Goal: Task Accomplishment & Management: Use online tool/utility

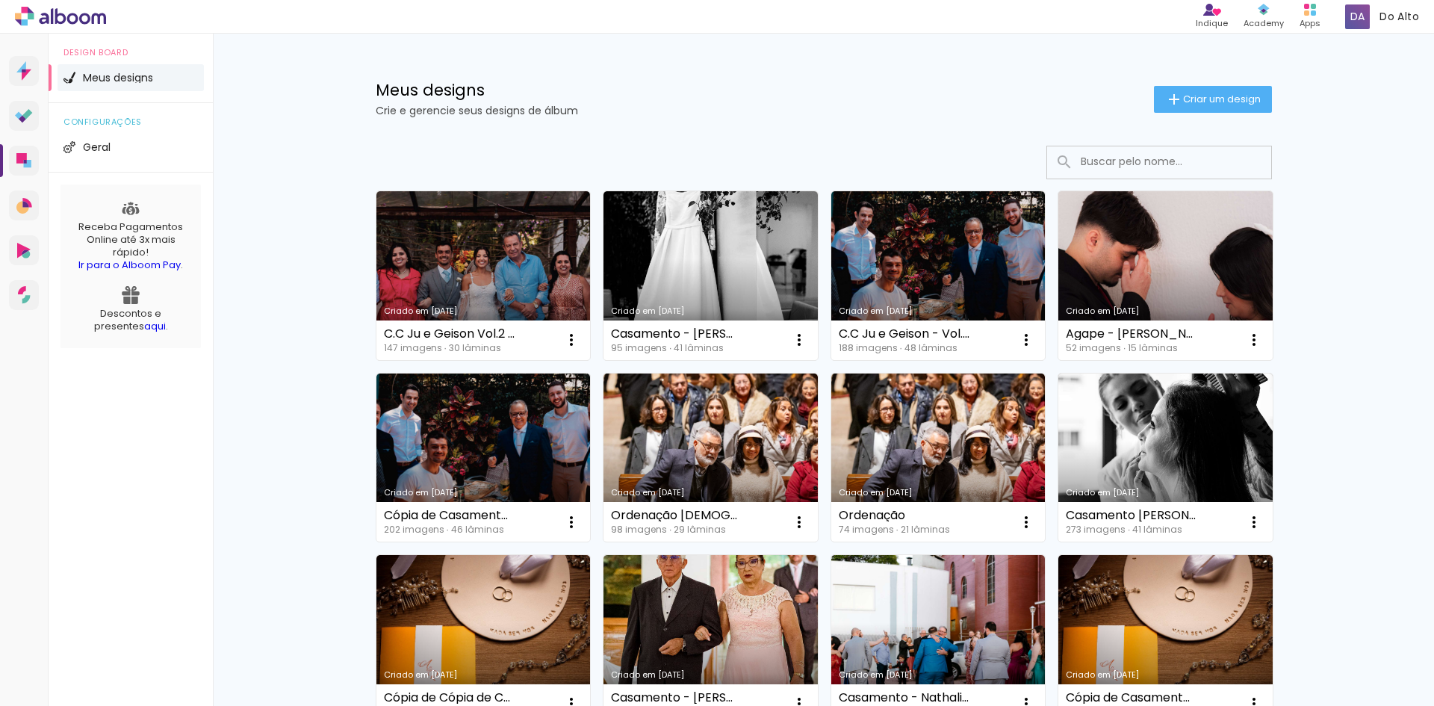
click at [901, 261] on link "Criado em [DATE]" at bounding box center [938, 275] width 214 height 169
click at [509, 288] on link "Criado em [DATE]" at bounding box center [483, 275] width 214 height 169
